Goal: Feedback & Contribution: Leave review/rating

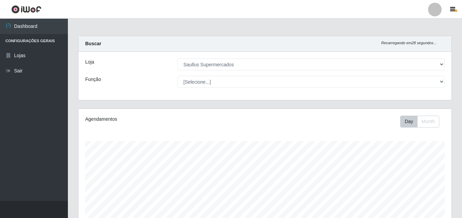
select select "423"
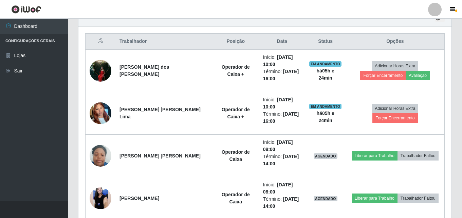
scroll to position [197, 0]
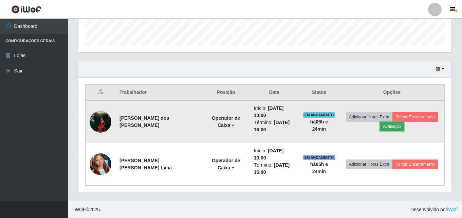
click at [396, 127] on button "Avaliação" at bounding box center [392, 127] width 24 height 10
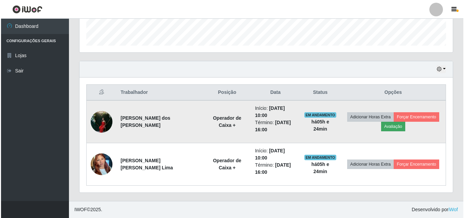
scroll to position [141, 370]
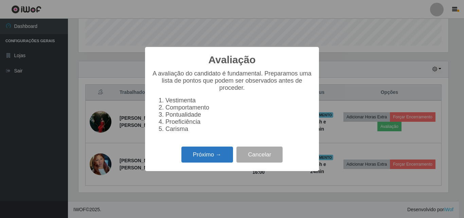
click at [226, 162] on button "Próximo →" at bounding box center [207, 154] width 52 height 16
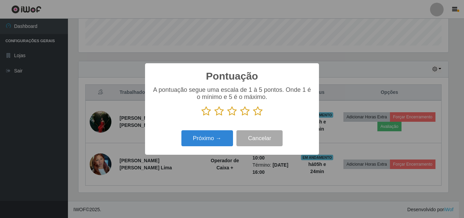
scroll to position [339339, 339110]
click at [257, 114] on icon at bounding box center [258, 111] width 10 height 10
click at [253, 116] on input "radio" at bounding box center [253, 116] width 0 height 0
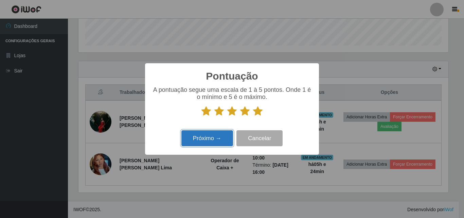
click at [199, 140] on button "Próximo →" at bounding box center [207, 138] width 52 height 16
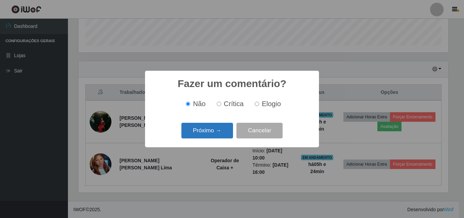
click at [212, 133] on button "Próximo →" at bounding box center [207, 131] width 52 height 16
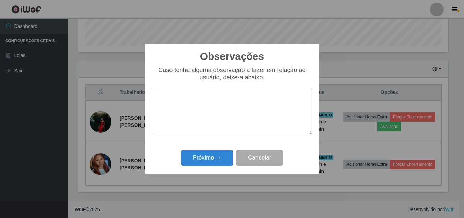
click at [219, 115] on textarea at bounding box center [232, 111] width 160 height 47
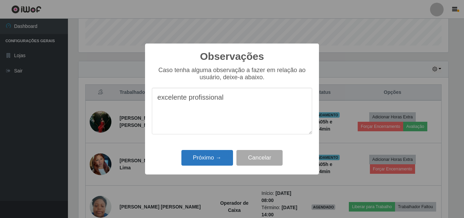
type textarea "excelente profissional"
click at [210, 154] on button "Próximo →" at bounding box center [207, 158] width 52 height 16
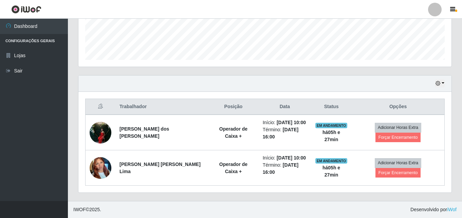
scroll to position [183, 0]
